Goal: Task Accomplishment & Management: Complete application form

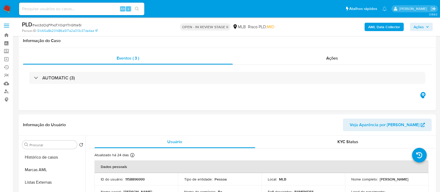
select select "10"
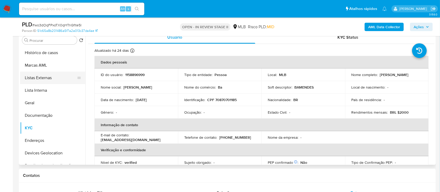
scroll to position [222, 0]
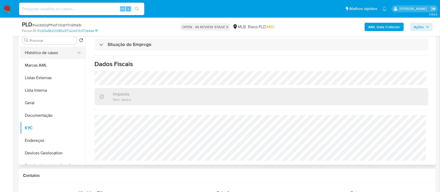
click at [46, 48] on button "Histórico de casos" at bounding box center [50, 52] width 61 height 13
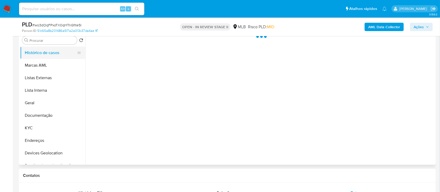
scroll to position [0, 0]
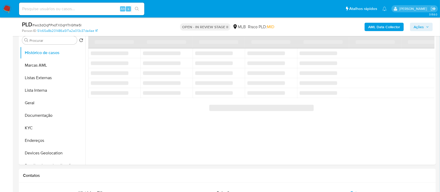
click at [64, 25] on span "# wo3dOqFPxoTX0qHTnGfite5I" at bounding box center [56, 24] width 49 height 5
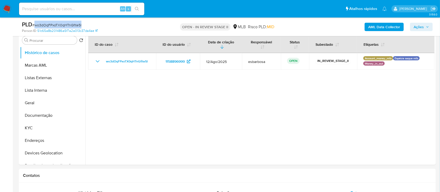
click at [64, 25] on span "# wo3dOqFPxoTX0qHTnGfite5I" at bounding box center [56, 24] width 49 height 5
copy span "wo3dOqFPxoTX0qHTnGfite5I"
click at [417, 27] on span "Ações" at bounding box center [418, 27] width 10 height 8
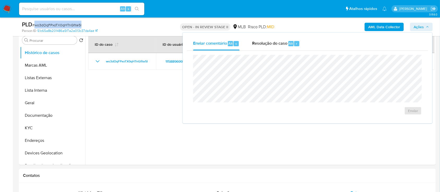
drag, startPoint x: 258, startPoint y: 45, endPoint x: 268, endPoint y: 53, distance: 12.7
click at [260, 45] on span "Resolução do caso" at bounding box center [269, 43] width 35 height 6
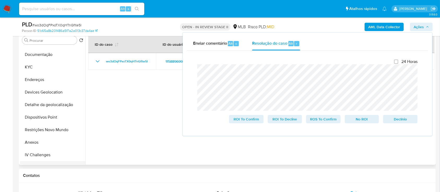
scroll to position [104, 0]
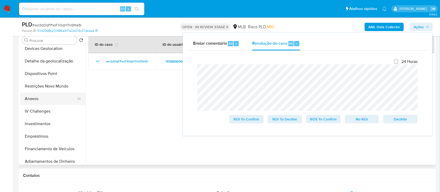
click at [42, 98] on button "Anexos" at bounding box center [50, 98] width 61 height 13
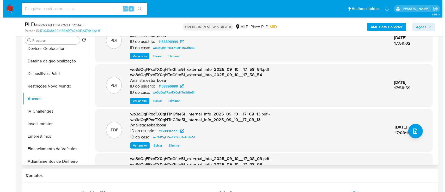
scroll to position [0, 0]
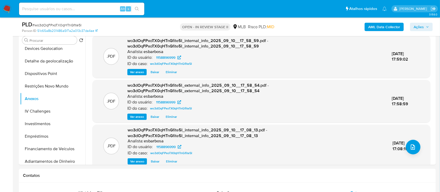
click at [381, 28] on b "AML Data Collector" at bounding box center [384, 27] width 32 height 8
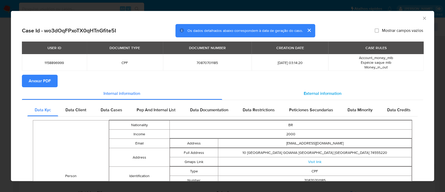
click at [313, 95] on span "External information" at bounding box center [323, 93] width 38 height 6
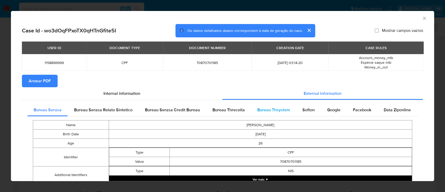
click at [265, 109] on span "Bureau Thsystem" at bounding box center [273, 110] width 33 height 6
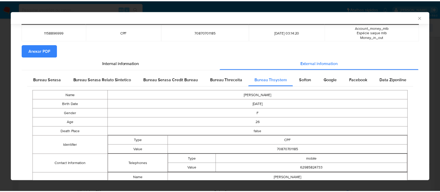
scroll to position [65, 0]
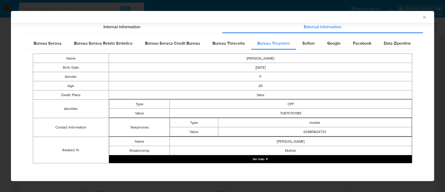
click at [422, 16] on icon "Fechar a janela" at bounding box center [424, 17] width 5 height 5
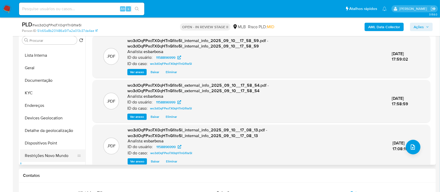
scroll to position [35, 0]
click at [41, 91] on button "KYC" at bounding box center [50, 93] width 61 height 13
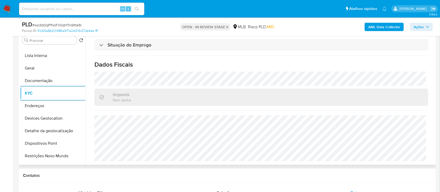
scroll to position [222, 0]
click at [58, 132] on button "Detalhe da geolocalização" at bounding box center [50, 130] width 61 height 13
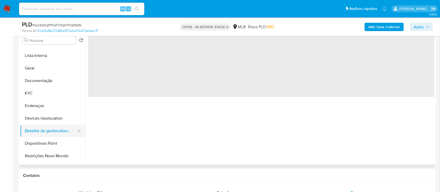
scroll to position [0, 0]
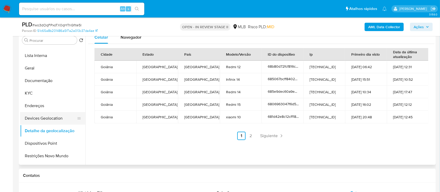
click at [61, 118] on button "Devices Geolocation" at bounding box center [50, 118] width 61 height 13
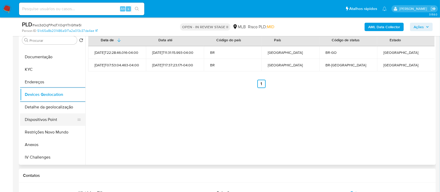
scroll to position [69, 0]
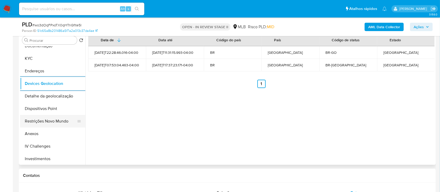
click at [50, 118] on button "Restrições Novo Mundo" at bounding box center [50, 121] width 61 height 13
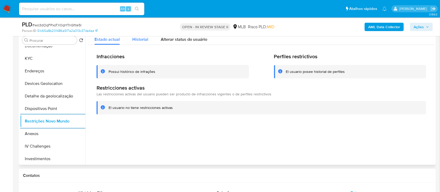
click at [140, 39] on span "Historial" at bounding box center [140, 39] width 16 height 6
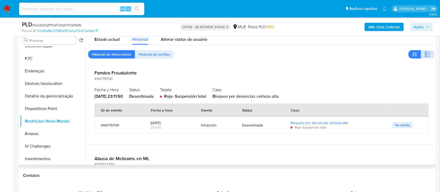
click at [425, 53] on icon "button" at bounding box center [427, 54] width 6 height 6
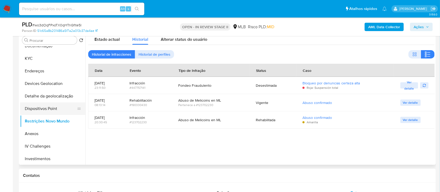
click at [52, 107] on button "Dispositivos Point" at bounding box center [50, 108] width 61 height 13
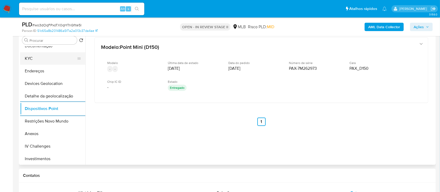
click at [60, 58] on button "KYC" at bounding box center [50, 58] width 61 height 13
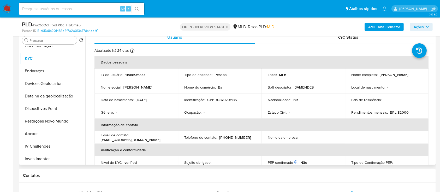
click at [227, 100] on p "CPF 70870701185" at bounding box center [221, 99] width 29 height 5
copy p "70870701185"
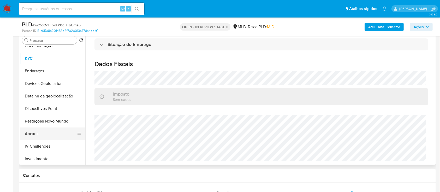
scroll to position [104, 0]
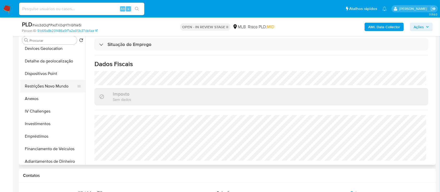
click at [42, 88] on button "Restrições Novo Mundo" at bounding box center [50, 86] width 61 height 13
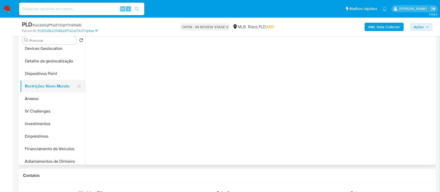
scroll to position [0, 0]
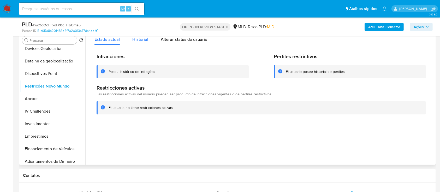
click at [142, 41] on span "Historial" at bounding box center [140, 39] width 16 height 6
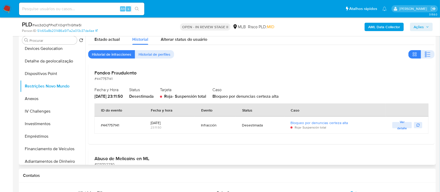
drag, startPoint x: 299, startPoint y: 97, endPoint x: 94, endPoint y: 97, distance: 204.9
click at [94, 97] on div "Fondeo Fraudulento #447757141 Fecha y Hora 2025-07-28 - 23:11:50 Status Desesti…" at bounding box center [261, 104] width 346 height 80
drag, startPoint x: 303, startPoint y: 67, endPoint x: 370, endPoint y: 97, distance: 73.1
click at [304, 67] on div "Fondeo Fraudulento #447757141 Fecha y Hora 2025-07-28 - 23:11:50 Status Desesti…" at bounding box center [261, 104] width 346 height 80
click at [403, 127] on span "Ver detalle" at bounding box center [401, 124] width 14 height 5
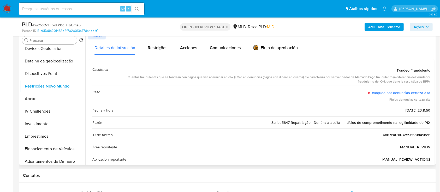
scroll to position [69, 0]
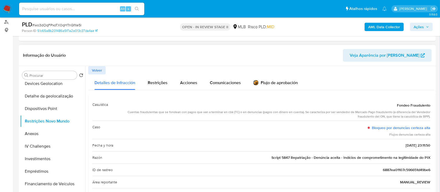
drag, startPoint x: 93, startPoint y: 71, endPoint x: 96, endPoint y: 71, distance: 2.9
click at [94, 71] on span "Volver" at bounding box center [97, 69] width 10 height 7
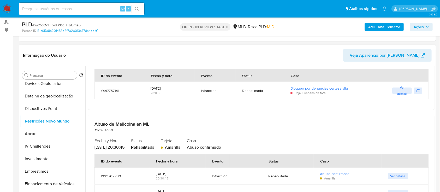
scroll to position [0, 0]
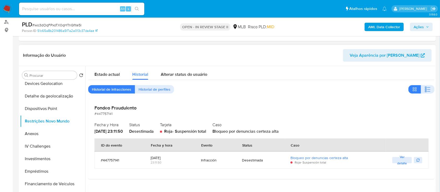
click at [427, 90] on icon "button" at bounding box center [427, 89] width 6 height 6
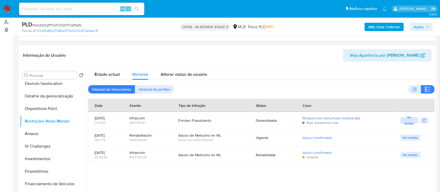
click at [407, 122] on span "Ver detalle" at bounding box center [409, 120] width 13 height 5
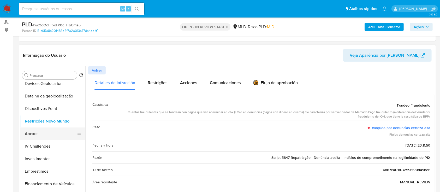
click at [45, 134] on button "Anexos" at bounding box center [50, 133] width 61 height 13
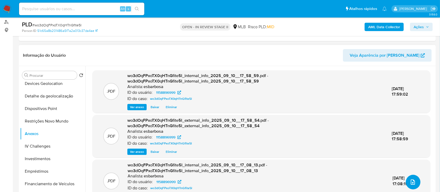
click at [412, 183] on icon "upload-file" at bounding box center [412, 182] width 6 height 6
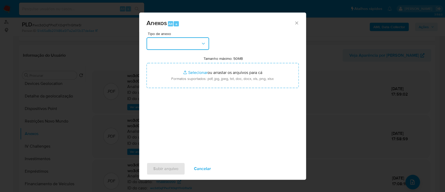
click at [196, 47] on button "button" at bounding box center [178, 43] width 63 height 13
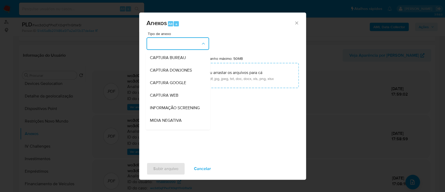
click at [193, 45] on button "button" at bounding box center [178, 43] width 63 height 13
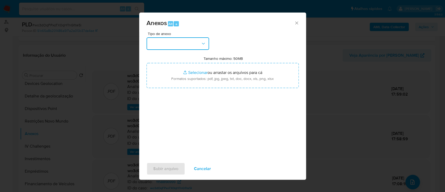
click at [193, 45] on button "button" at bounding box center [178, 43] width 63 height 13
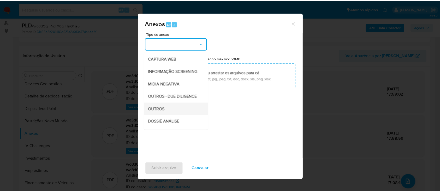
scroll to position [69, 0]
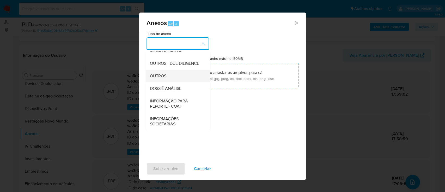
click at [157, 78] on span "OUTROS" at bounding box center [158, 75] width 16 height 5
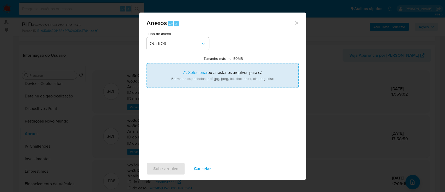
click at [200, 74] on input "Tamanho máximo: 50MB Selecionar arquivos" at bounding box center [223, 75] width 152 height 25
type input "C:\fakepath\SAR - XXXX - CPF 70870701185 - BARBARA DE OLIVEIRA SANTOS MENEZES.p…"
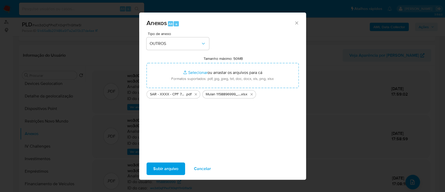
click at [159, 166] on span "Subir arquivo" at bounding box center [165, 168] width 25 height 11
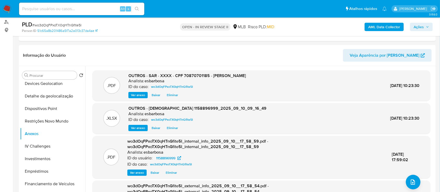
click at [73, 26] on span "# wo3dOqFPxoTX0qHTnGfite5I" at bounding box center [56, 24] width 49 height 5
copy span "wo3dOqFPxoTX0qHTnGfite5I"
click at [413, 26] on span "Ações" at bounding box center [418, 27] width 10 height 8
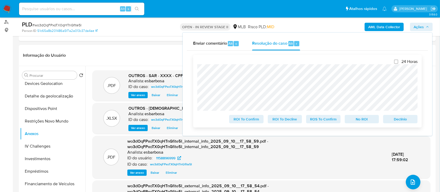
click at [320, 120] on span "ROS To Confirm" at bounding box center [322, 118] width 27 height 7
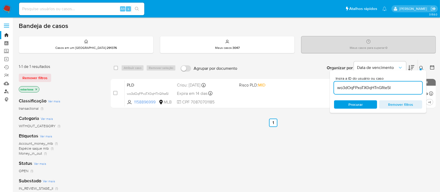
click at [8, 91] on link "Localizador de pessoas" at bounding box center [31, 91] width 62 height 8
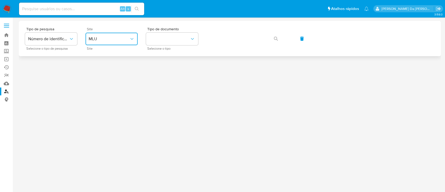
click at [127, 38] on span "MLU" at bounding box center [109, 38] width 41 height 5
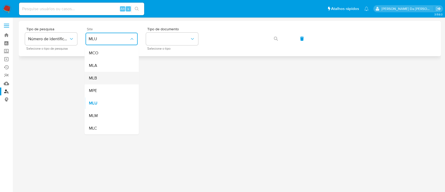
click at [113, 80] on div "MLB" at bounding box center [110, 78] width 43 height 13
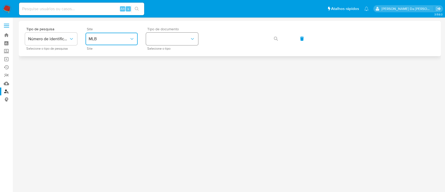
click at [167, 40] on button "identificationType" at bounding box center [172, 39] width 52 height 13
click at [170, 67] on div "CPF CPF" at bounding box center [170, 73] width 43 height 18
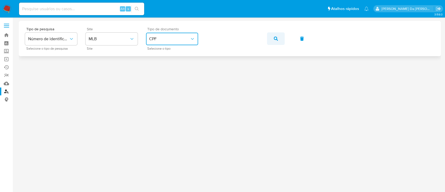
click at [274, 37] on icon "button" at bounding box center [276, 38] width 4 height 4
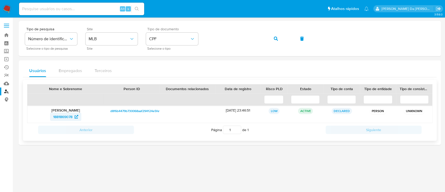
click at [61, 116] on span "1881869078" at bounding box center [62, 116] width 19 height 8
click at [277, 39] on icon "button" at bounding box center [276, 38] width 4 height 4
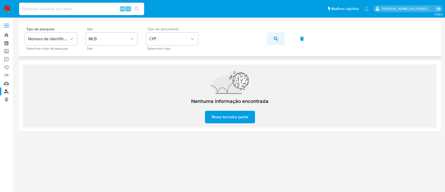
click at [276, 38] on icon "button" at bounding box center [276, 38] width 4 height 4
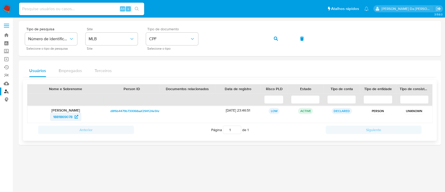
click at [63, 116] on span "1881869078" at bounding box center [62, 116] width 19 height 8
click at [277, 37] on icon "button" at bounding box center [276, 38] width 4 height 4
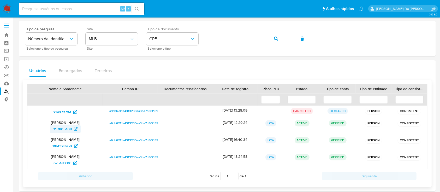
click at [58, 127] on span "357805438" at bounding box center [62, 129] width 19 height 8
click at [62, 145] on span "1184328950" at bounding box center [62, 146] width 20 height 8
click at [62, 164] on span "675483316" at bounding box center [62, 162] width 18 height 8
click at [81, 10] on input at bounding box center [81, 8] width 125 height 7
paste input "1985946820"
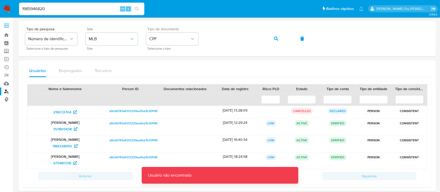
click at [68, 10] on input "1985946820" at bounding box center [81, 8] width 125 height 7
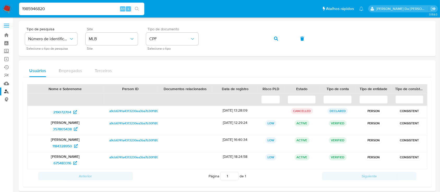
type input "1985946820"
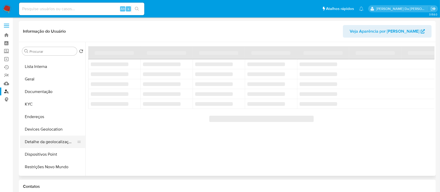
scroll to position [104, 0]
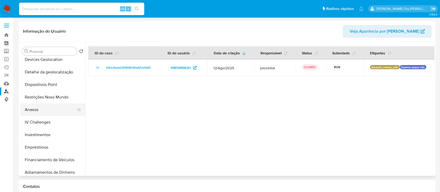
select select "10"
click at [35, 109] on button "Anexos" at bounding box center [50, 109] width 61 height 13
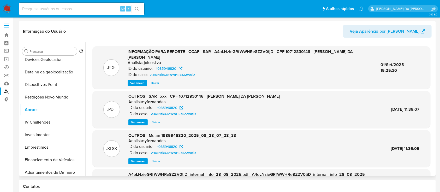
click at [133, 80] on span "Ver anexo" at bounding box center [137, 82] width 14 height 5
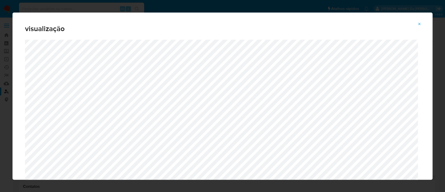
click at [418, 26] on span "Attachment preview" at bounding box center [419, 23] width 4 height 7
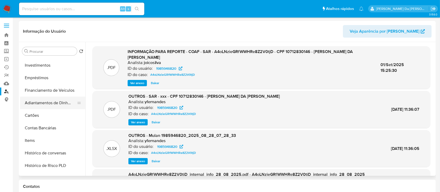
scroll to position [139, 0]
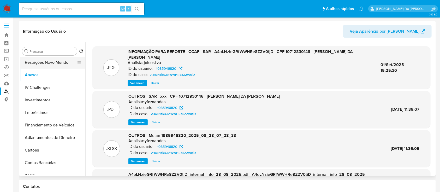
click at [48, 65] on button "Restrições Novo Mundo" at bounding box center [50, 62] width 61 height 13
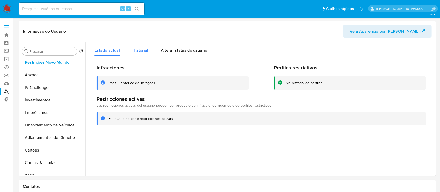
click at [142, 51] on span "Historial" at bounding box center [140, 50] width 16 height 6
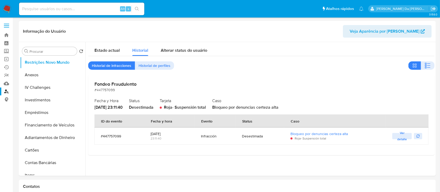
drag, startPoint x: 297, startPoint y: 107, endPoint x: 188, endPoint y: 108, distance: 109.2
click at [188, 108] on div "Fecha y Hora 2025-07-28 - 23:11:40 Status Desestimada Tarjeta Roja - Suspensión…" at bounding box center [260, 103] width 333 height 14
click at [400, 138] on span "Ver detalle" at bounding box center [401, 135] width 14 height 5
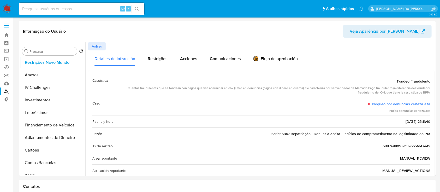
drag, startPoint x: 290, startPoint y: 133, endPoint x: 428, endPoint y: 134, distance: 137.9
click at [428, 134] on div "Casuística Fondeo Fraudulento Cuentas fraudulentas que se fondean con pagos que…" at bounding box center [261, 162] width 346 height 184
click at [157, 60] on span "Restrições" at bounding box center [158, 59] width 20 height 6
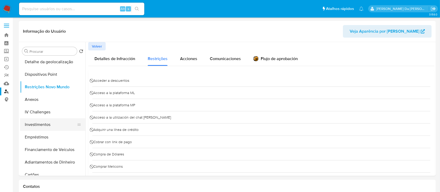
scroll to position [104, 0]
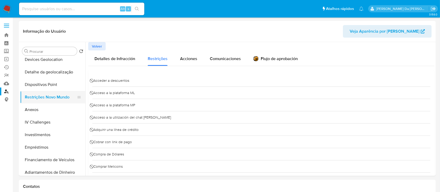
click at [45, 97] on button "Restrições Novo Mundo" at bounding box center [50, 97] width 61 height 13
click at [95, 47] on span "Volver" at bounding box center [97, 45] width 10 height 7
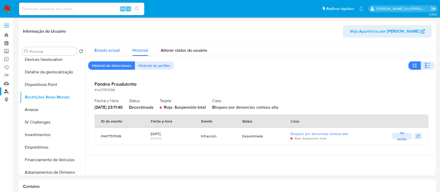
click at [114, 49] on span "Estado actual" at bounding box center [106, 50] width 25 height 6
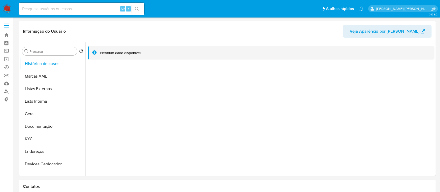
select select "10"
click at [92, 8] on input at bounding box center [81, 8] width 125 height 7
paste input "1985946820"
type input "1985946820"
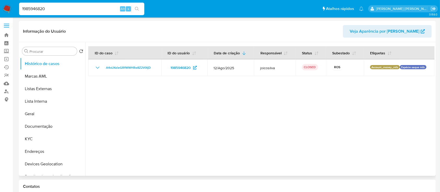
select select "10"
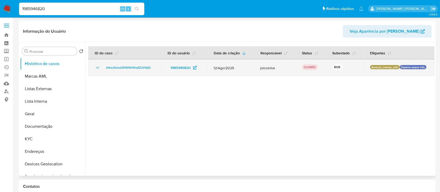
click at [98, 67] on icon "Mostrar/Ocultar" at bounding box center [97, 67] width 6 height 6
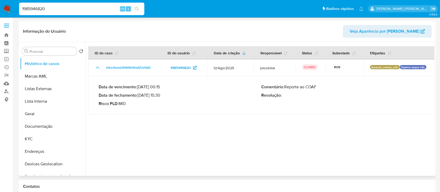
drag, startPoint x: 314, startPoint y: 87, endPoint x: 286, endPoint y: 87, distance: 28.7
click at [286, 87] on p "Comentário : Reporte ao COAF" at bounding box center [342, 86] width 163 height 5
drag, startPoint x: 161, startPoint y: 95, endPoint x: 140, endPoint y: 95, distance: 21.4
click at [140, 95] on p "Data de fechamento : 01/09/2025 15:30" at bounding box center [180, 95] width 163 height 5
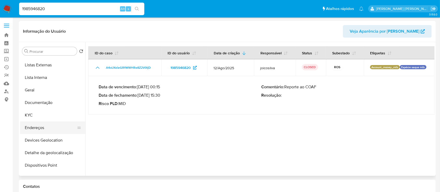
scroll to position [35, 0]
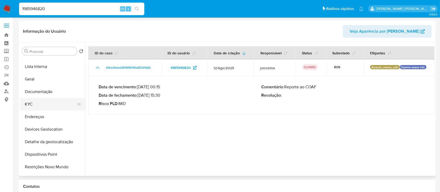
click at [42, 106] on button "KYC" at bounding box center [50, 104] width 61 height 13
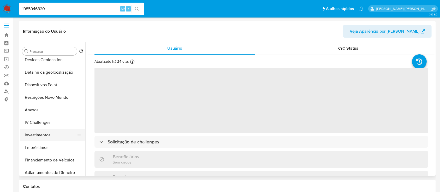
scroll to position [104, 0]
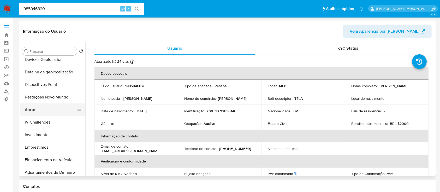
click at [42, 112] on button "Anexos" at bounding box center [50, 109] width 61 height 13
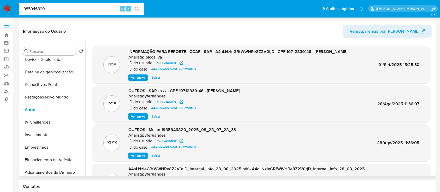
click at [139, 76] on span "Ver anexo" at bounding box center [138, 77] width 14 height 5
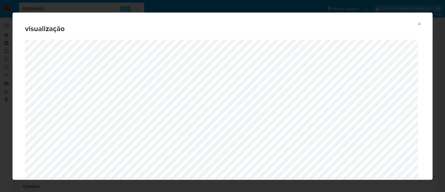
click at [419, 24] on icon "Attachment preview" at bounding box center [419, 24] width 4 height 4
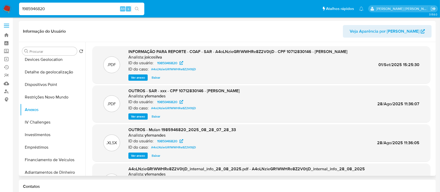
click at [99, 9] on input "1985946820" at bounding box center [81, 8] width 125 height 7
paste input "272706298"
type input "272706298"
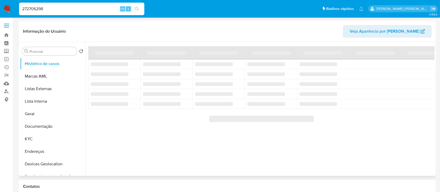
select select "10"
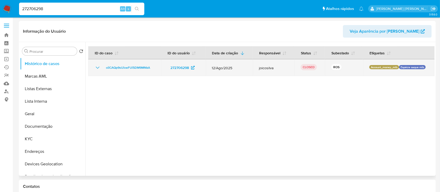
click at [98, 67] on icon "Mostrar/Ocultar" at bounding box center [97, 67] width 6 height 6
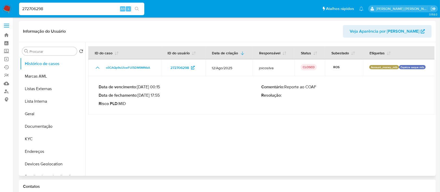
drag, startPoint x: 161, startPoint y: 95, endPoint x: 138, endPoint y: 95, distance: 22.4
click at [138, 95] on p "Data de fechamento : 28/08/2025 17:55" at bounding box center [180, 95] width 163 height 5
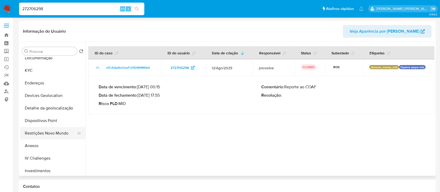
scroll to position [69, 0]
drag, startPoint x: 37, startPoint y: 144, endPoint x: 41, endPoint y: 139, distance: 6.2
click at [37, 144] on button "Anexos" at bounding box center [50, 144] width 61 height 13
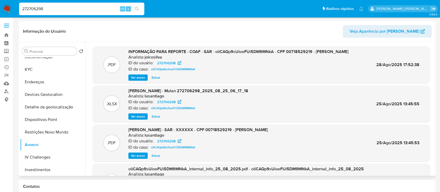
click at [137, 80] on span "Ver anexo" at bounding box center [138, 77] width 14 height 5
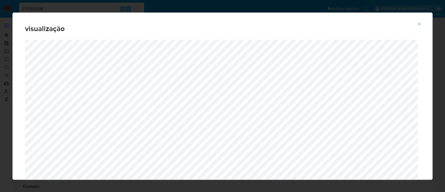
click at [420, 23] on icon "Attachment preview" at bounding box center [419, 24] width 4 height 4
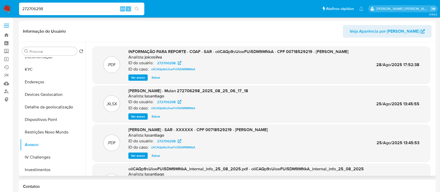
click at [95, 9] on input "272706298" at bounding box center [81, 8] width 125 height 7
paste input "1794376595"
type input "1794376595"
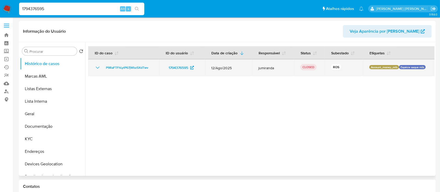
select select "10"
click at [97, 68] on icon "Mostrar/Ocultar" at bounding box center [98, 67] width 4 height 2
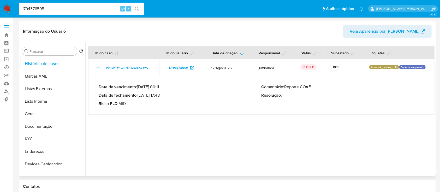
drag, startPoint x: 148, startPoint y: 95, endPoint x: 139, endPoint y: 95, distance: 9.1
click at [139, 95] on p "Data de fechamento : 03/09/2025 17:48" at bounding box center [180, 95] width 163 height 5
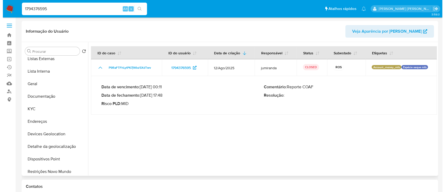
scroll to position [69, 0]
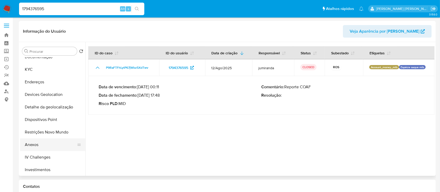
click at [37, 145] on button "Anexos" at bounding box center [50, 144] width 61 height 13
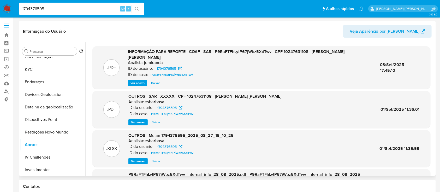
click at [137, 80] on span "Ver anexo" at bounding box center [137, 82] width 14 height 5
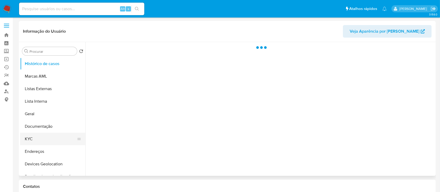
click at [31, 138] on button "KYC" at bounding box center [50, 138] width 61 height 13
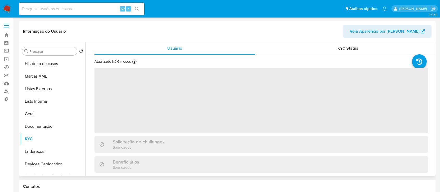
select select "10"
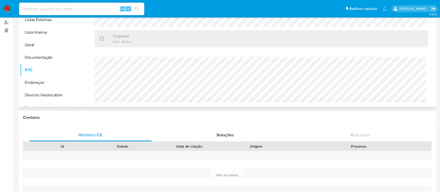
scroll to position [35, 0]
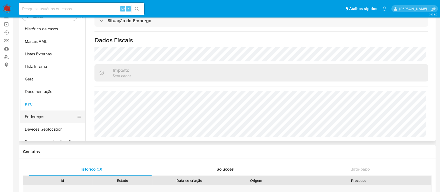
click at [46, 118] on button "Endereços" at bounding box center [50, 116] width 61 height 13
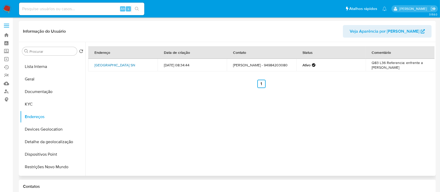
drag, startPoint x: 142, startPoint y: 63, endPoint x: 120, endPoint y: 63, distance: 22.4
click at [120, 63] on td "Rua Paraná Sn, Tucuruí, Pará, 68457120, Brasil SN" at bounding box center [122, 65] width 69 height 13
copy link "Tucuruí, Pará,"
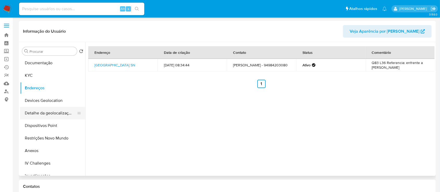
scroll to position [69, 0]
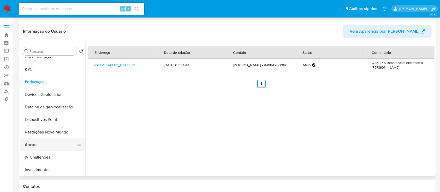
click at [38, 146] on button "Anexos" at bounding box center [50, 144] width 61 height 13
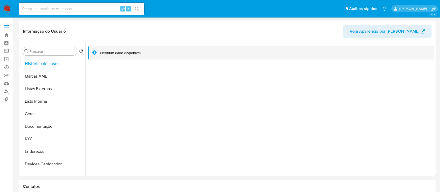
select select "10"
click at [32, 144] on button "KYC" at bounding box center [50, 138] width 61 height 13
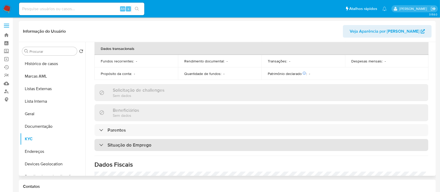
scroll to position [228, 0]
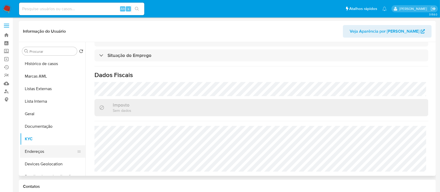
click at [38, 149] on button "Endereços" at bounding box center [50, 151] width 61 height 13
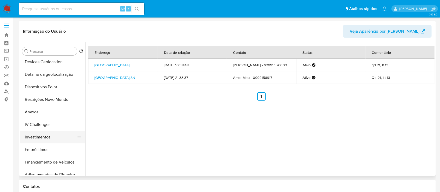
scroll to position [104, 0]
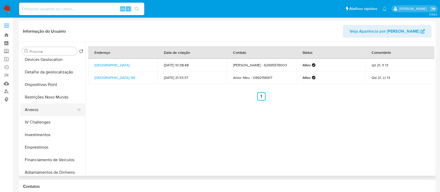
click at [41, 111] on button "Anexos" at bounding box center [50, 109] width 61 height 13
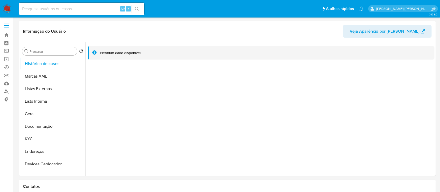
select select "10"
click at [38, 143] on button "KYC" at bounding box center [50, 138] width 61 height 13
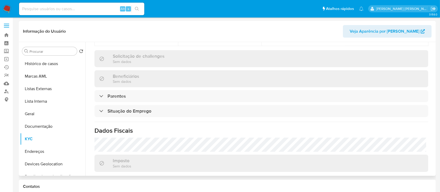
scroll to position [228, 0]
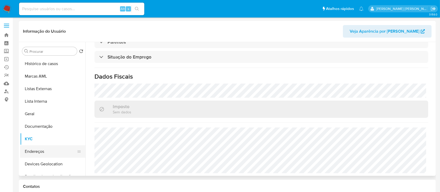
click at [40, 154] on button "Endereços" at bounding box center [50, 151] width 61 height 13
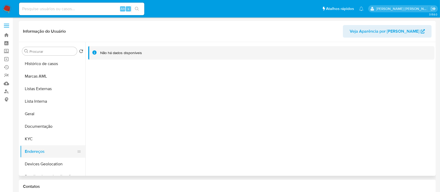
scroll to position [69, 0]
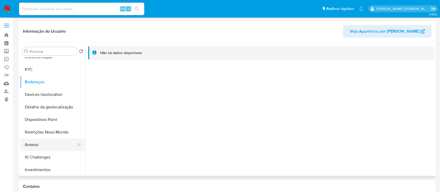
click at [38, 141] on button "Anexos" at bounding box center [50, 144] width 61 height 13
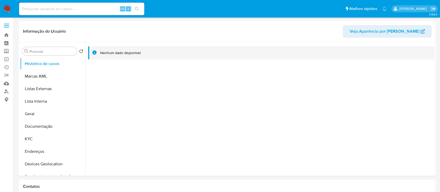
select select "10"
click at [48, 139] on button "KYC" at bounding box center [50, 138] width 61 height 13
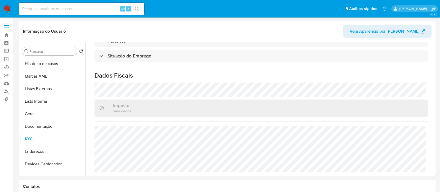
scroll to position [228, 0]
click at [39, 149] on button "Endereços" at bounding box center [50, 151] width 61 height 13
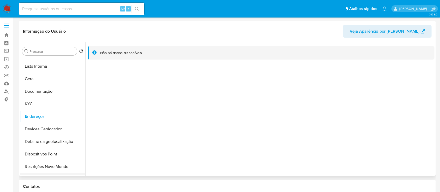
scroll to position [69, 0]
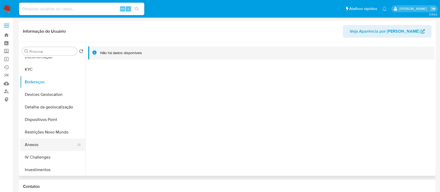
click at [33, 144] on button "Anexos" at bounding box center [50, 144] width 61 height 13
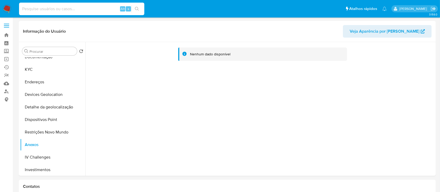
click at [104, 9] on input at bounding box center [81, 8] width 125 height 7
paste input "272706298"
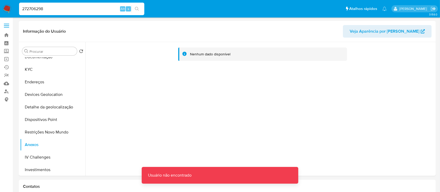
click at [58, 10] on input "272706298" at bounding box center [81, 8] width 125 height 7
click at [24, 9] on input "272706298" at bounding box center [81, 8] width 125 height 7
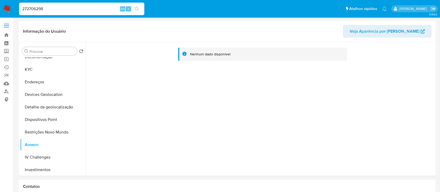
type input "272706298"
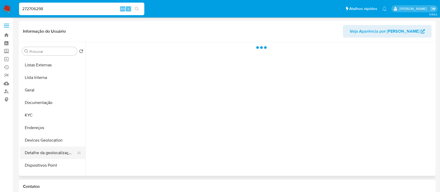
scroll to position [35, 0]
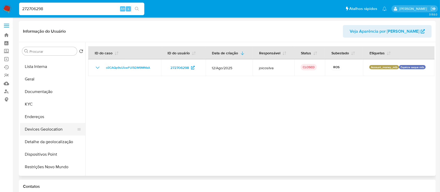
select select "10"
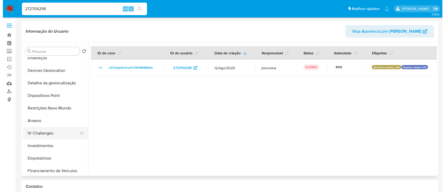
scroll to position [104, 0]
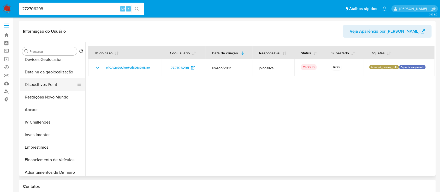
click at [43, 109] on button "Anexos" at bounding box center [52, 109] width 65 height 13
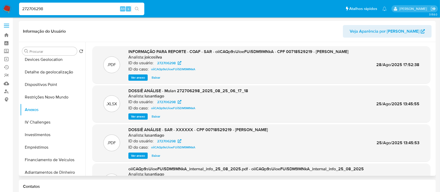
click at [142, 80] on span "Ver anexo" at bounding box center [138, 77] width 14 height 5
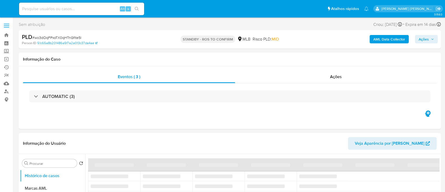
select select "10"
